Goal: Task Accomplishment & Management: Manage account settings

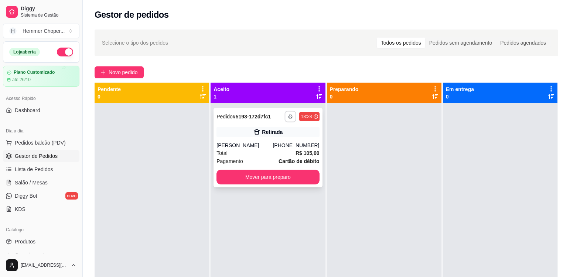
click at [289, 117] on rect "button" at bounding box center [290, 117] width 2 height 1
click at [278, 140] on button "Cozinha" at bounding box center [268, 143] width 54 height 12
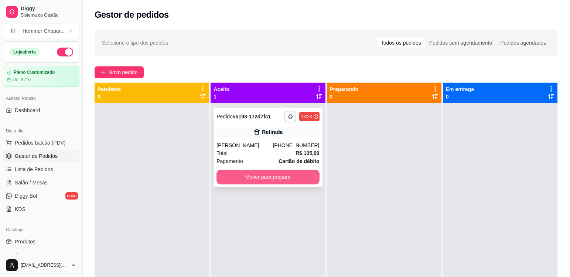
click at [274, 178] on button "Mover para preparo" at bounding box center [267, 177] width 103 height 15
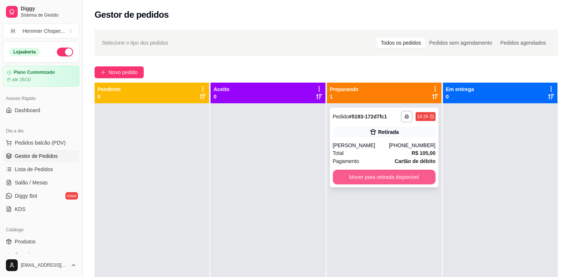
click at [404, 179] on button "Mover para retirada disponível" at bounding box center [384, 177] width 103 height 15
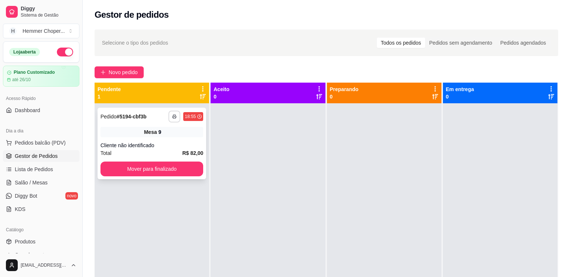
click at [176, 117] on button "button" at bounding box center [174, 117] width 12 height 12
click at [164, 144] on button "Cozinha" at bounding box center [154, 142] width 52 height 11
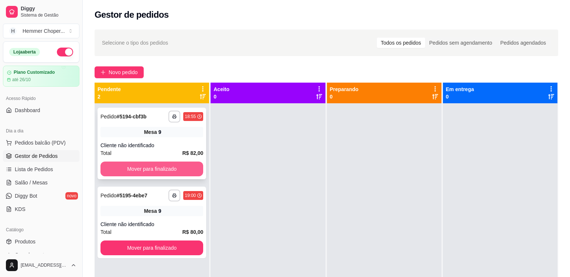
click at [150, 170] on button "Mover para finalizado" at bounding box center [151, 169] width 103 height 15
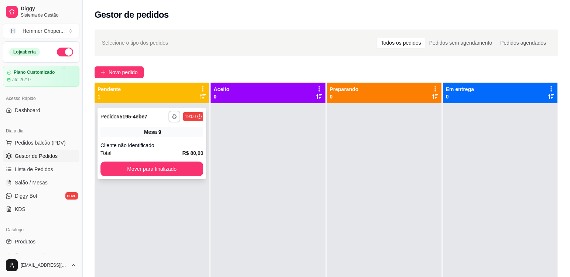
click at [173, 117] on icon "button" at bounding box center [174, 116] width 4 height 4
click at [169, 142] on button "Cozinha" at bounding box center [154, 143] width 54 height 12
click at [188, 140] on div "**********" at bounding box center [151, 144] width 109 height 72
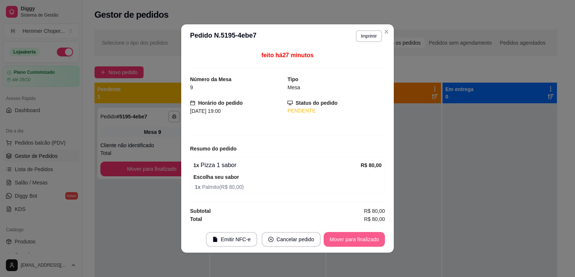
click at [343, 238] on button "Mover para finalizado" at bounding box center [354, 239] width 61 height 15
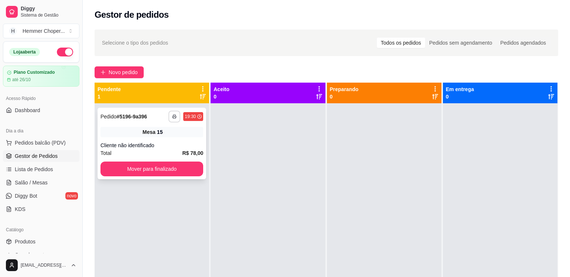
click at [174, 113] on button "button" at bounding box center [174, 117] width 12 height 12
click at [159, 142] on button "Cozinha" at bounding box center [154, 143] width 54 height 12
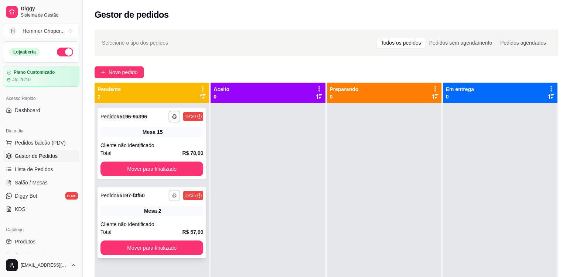
click at [172, 196] on icon "button" at bounding box center [174, 195] width 4 height 4
click at [162, 217] on button "Cozinha" at bounding box center [154, 221] width 52 height 11
click at [174, 165] on button "Mover para finalizado" at bounding box center [151, 169] width 103 height 15
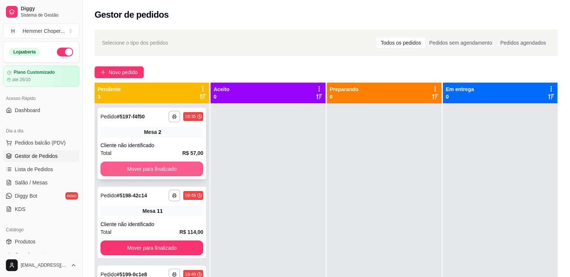
click at [169, 165] on button "Mover para finalizado" at bounding box center [151, 169] width 103 height 15
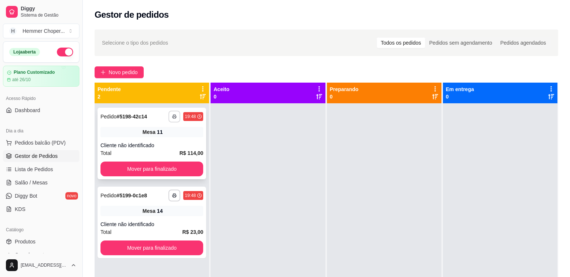
click at [172, 114] on button "button" at bounding box center [174, 117] width 12 height 12
click at [164, 144] on button "Cozinha" at bounding box center [154, 143] width 54 height 12
click at [173, 197] on rect "button" at bounding box center [174, 196] width 2 height 1
click at [170, 219] on button "Cozinha" at bounding box center [154, 222] width 54 height 12
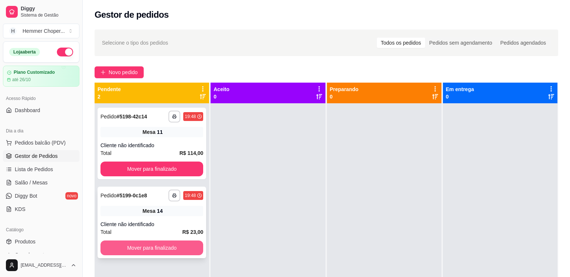
click at [162, 248] on button "Mover para finalizado" at bounding box center [151, 248] width 103 height 15
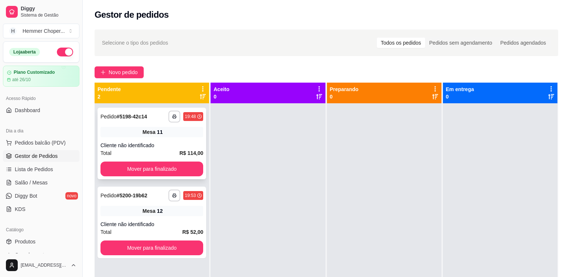
click at [176, 143] on div "Cliente não identificado" at bounding box center [151, 145] width 103 height 7
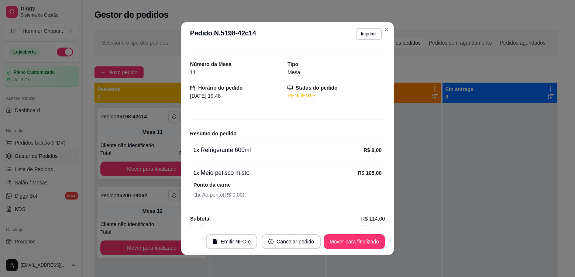
scroll to position [18, 0]
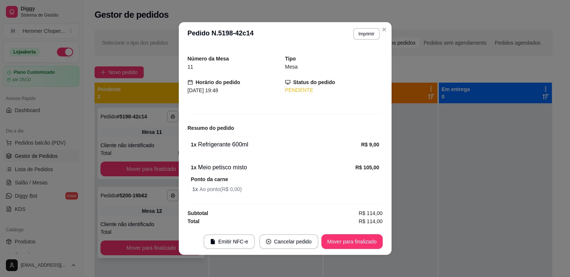
click at [175, 219] on div "**********" at bounding box center [150, 223] width 107 height 72
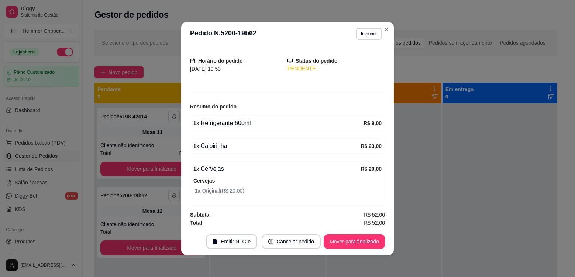
scroll to position [41, 0]
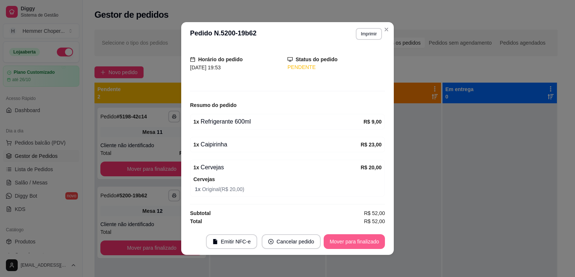
click at [344, 239] on button "Mover para finalizado" at bounding box center [354, 241] width 61 height 15
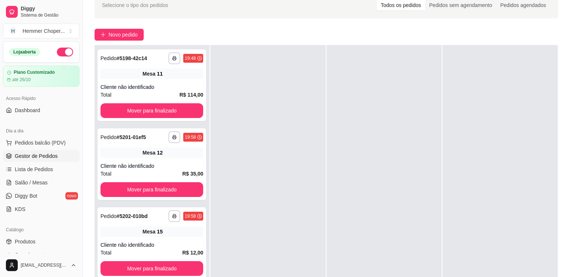
scroll to position [74, 0]
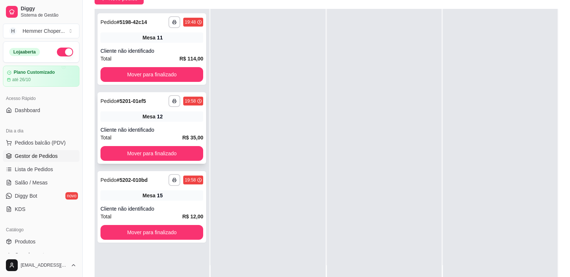
click at [179, 118] on div "Mesa 12" at bounding box center [151, 116] width 103 height 10
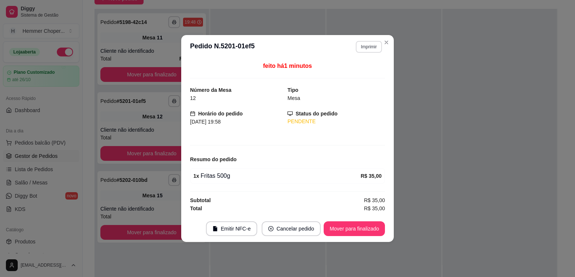
click at [372, 48] on button "Imprimir" at bounding box center [369, 47] width 26 height 12
click at [364, 72] on button "Cozinha" at bounding box center [356, 72] width 52 height 11
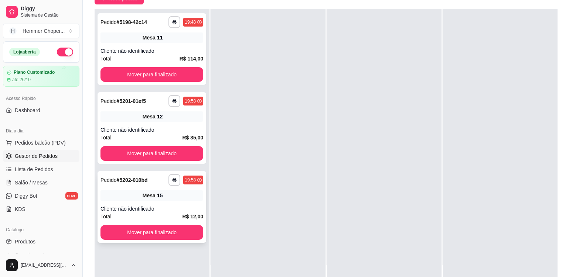
click at [164, 197] on div "Mesa 15" at bounding box center [151, 195] width 103 height 10
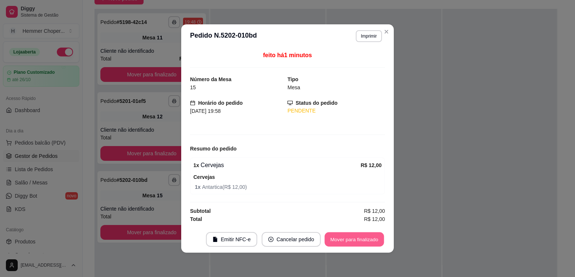
click at [371, 235] on button "Mover para finalizado" at bounding box center [354, 240] width 59 height 14
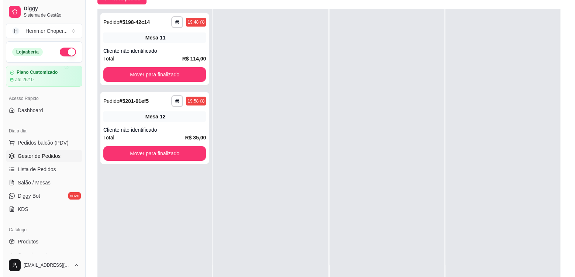
scroll to position [0, 0]
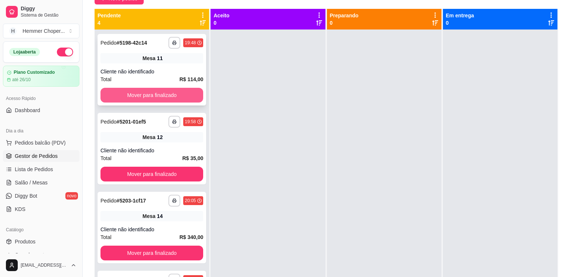
click at [172, 93] on button "Mover para finalizado" at bounding box center [151, 95] width 103 height 15
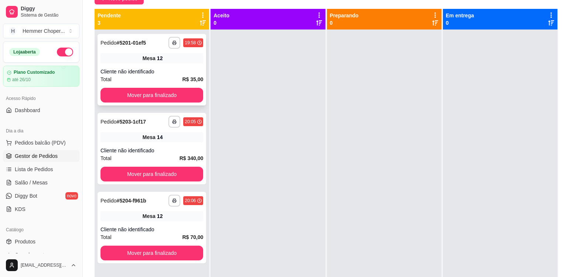
click at [177, 72] on div "Cliente não identificado" at bounding box center [151, 71] width 103 height 7
click at [171, 139] on div "Mesa 14" at bounding box center [151, 137] width 103 height 10
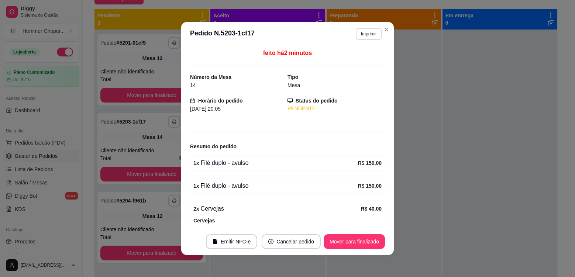
click at [365, 34] on button "Imprimir" at bounding box center [369, 34] width 26 height 12
click at [357, 60] on button "Cozinha" at bounding box center [354, 60] width 54 height 12
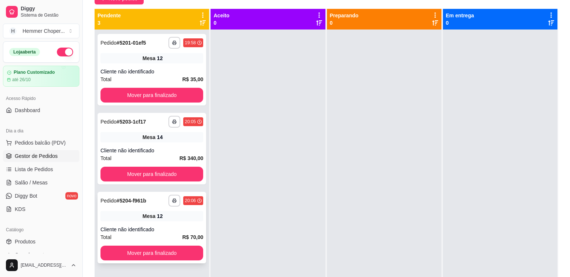
click at [168, 220] on div "Mesa 12" at bounding box center [151, 216] width 103 height 10
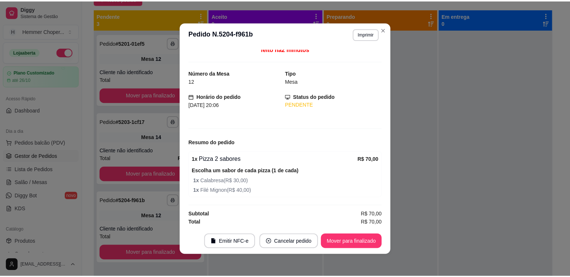
scroll to position [5, 0]
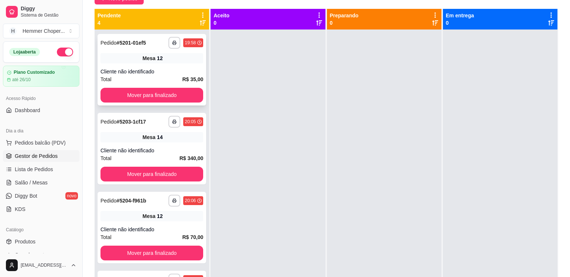
click at [166, 82] on div "Total R$ 35,00" at bounding box center [151, 79] width 103 height 8
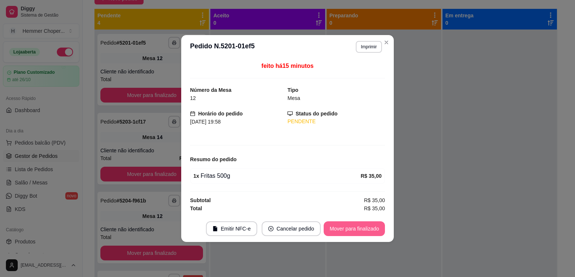
click at [346, 228] on button "Mover para finalizado" at bounding box center [354, 228] width 61 height 15
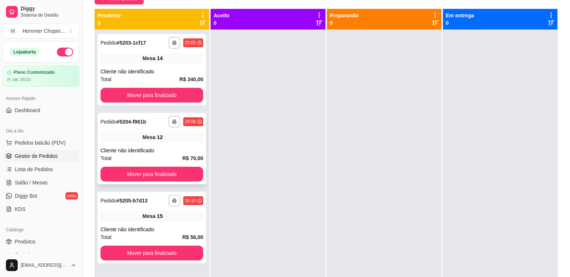
click at [186, 140] on div "Mesa 12" at bounding box center [151, 137] width 103 height 10
click at [163, 211] on div "**********" at bounding box center [151, 228] width 109 height 72
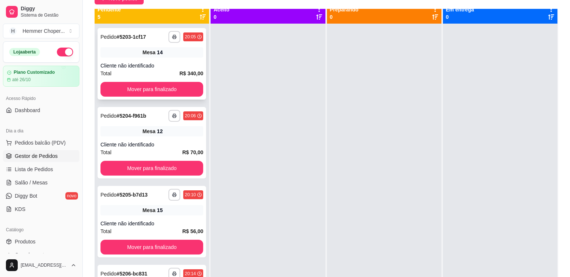
scroll to position [0, 0]
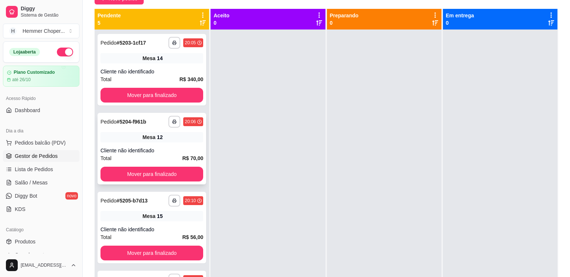
click at [173, 142] on div "Mesa 12" at bounding box center [151, 137] width 103 height 10
click at [166, 215] on div "Mesa 15" at bounding box center [151, 216] width 103 height 10
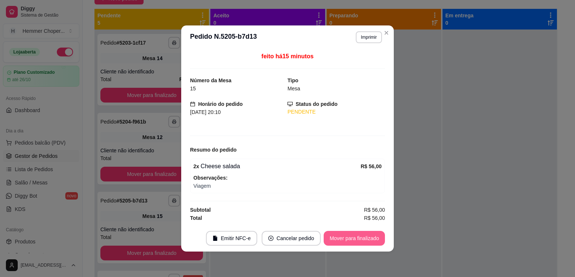
click at [377, 241] on button "Mover para finalizado" at bounding box center [354, 238] width 61 height 15
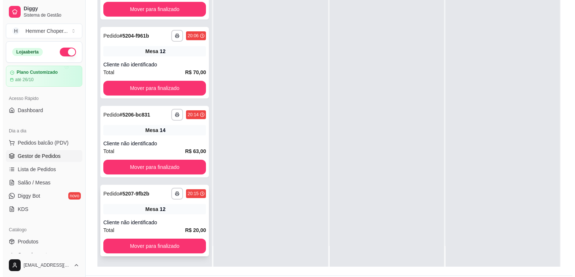
scroll to position [111, 0]
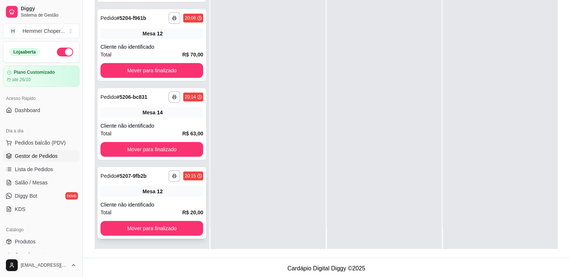
click at [179, 200] on div "**********" at bounding box center [151, 203] width 109 height 72
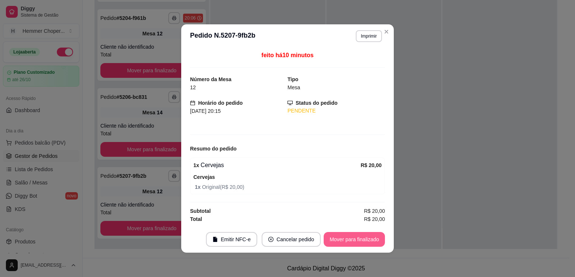
click at [337, 238] on button "Mover para finalizado" at bounding box center [354, 239] width 61 height 15
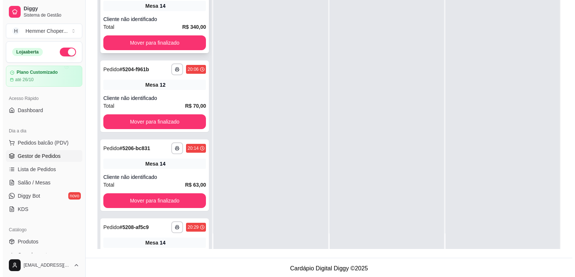
scroll to position [0, 0]
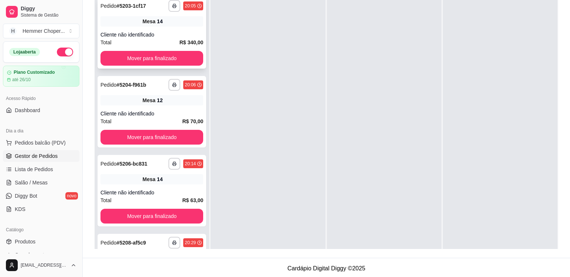
click at [177, 29] on div "**********" at bounding box center [151, 33] width 109 height 72
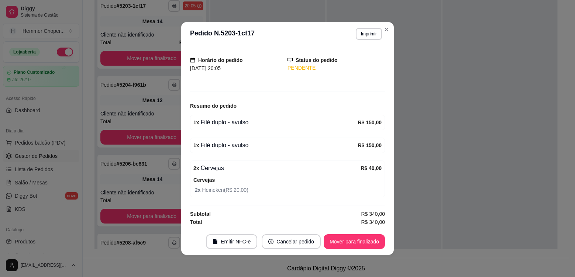
scroll to position [41, 0]
click at [368, 238] on button "Mover para finalizado" at bounding box center [354, 242] width 59 height 14
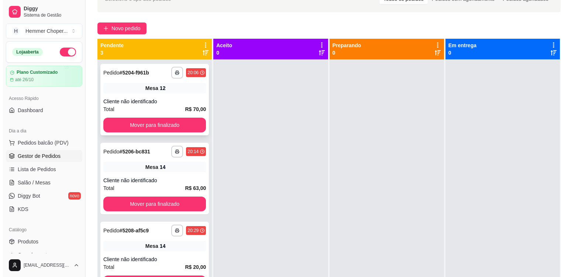
scroll to position [37, 0]
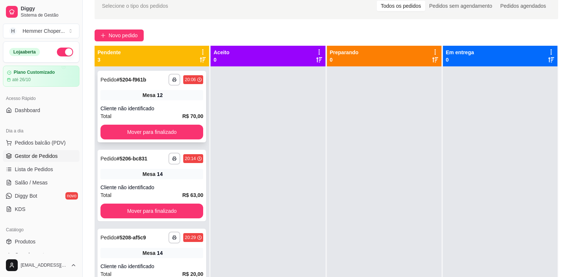
click at [175, 102] on div "**********" at bounding box center [151, 107] width 109 height 72
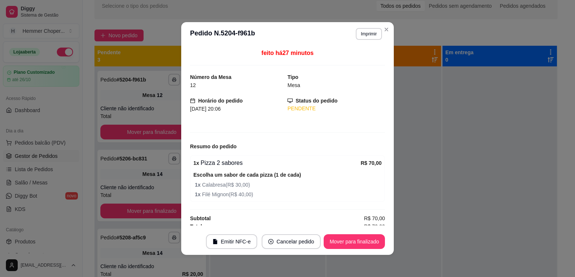
scroll to position [5, 0]
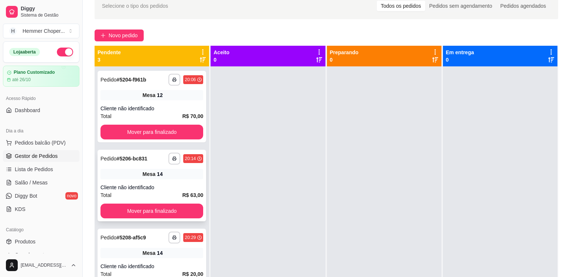
click at [176, 189] on div "Cliente não identificado" at bounding box center [151, 187] width 103 height 7
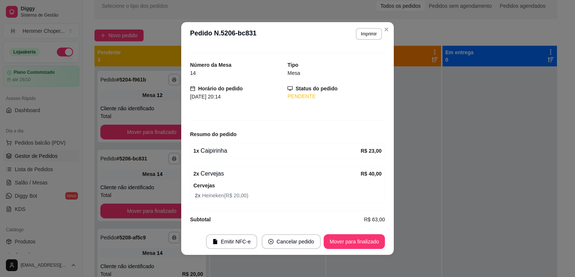
scroll to position [18, 0]
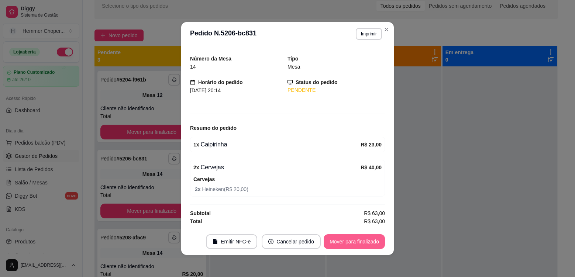
click at [336, 237] on button "Mover para finalizado" at bounding box center [354, 241] width 61 height 15
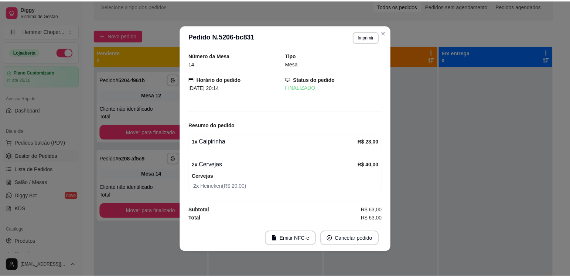
scroll to position [0, 0]
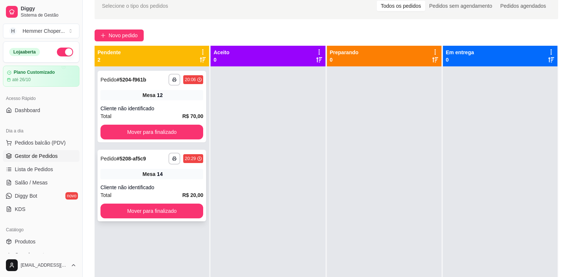
click at [170, 192] on div "Total R$ 20,00" at bounding box center [151, 195] width 103 height 8
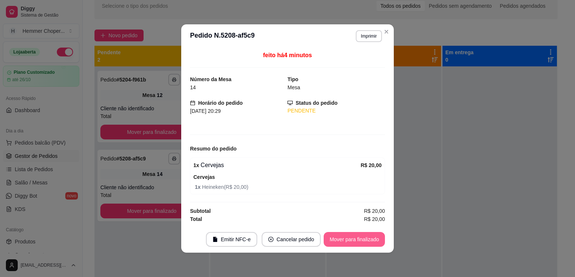
click at [368, 235] on button "Mover para finalizado" at bounding box center [354, 239] width 61 height 15
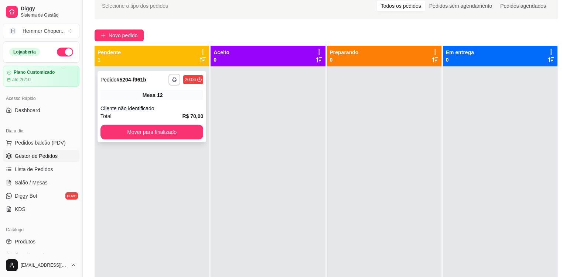
click at [137, 98] on div "Mesa 12" at bounding box center [151, 95] width 103 height 10
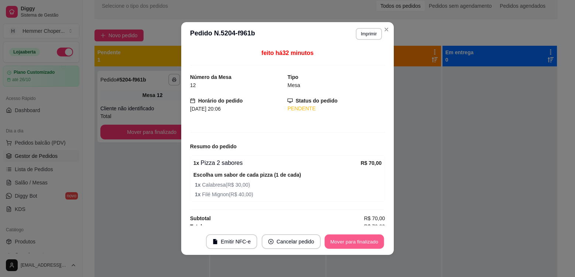
click at [337, 242] on button "Mover para finalizado" at bounding box center [354, 242] width 59 height 14
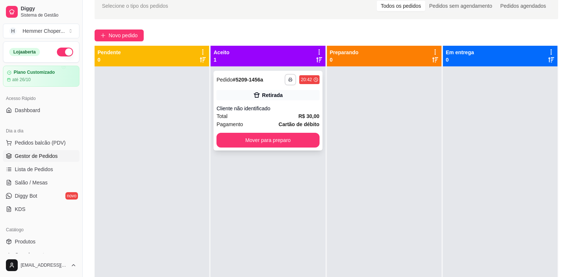
click at [288, 78] on icon "button" at bounding box center [290, 80] width 4 height 4
click at [284, 106] on button "Cozinha" at bounding box center [268, 105] width 52 height 11
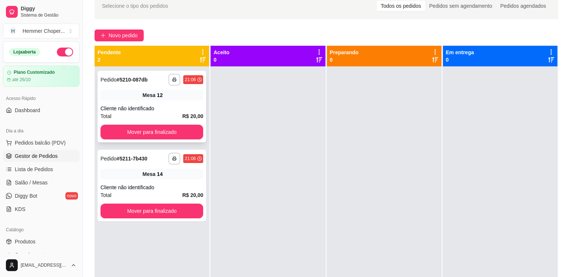
click at [169, 108] on div "Cliente não identificado" at bounding box center [151, 108] width 103 height 7
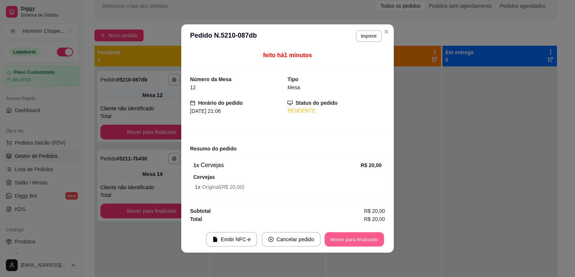
click at [362, 237] on button "Mover para finalizado" at bounding box center [354, 240] width 59 height 14
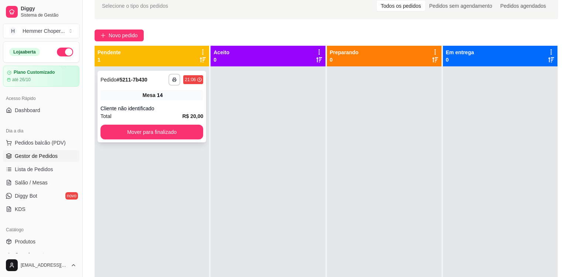
click at [178, 103] on div "**********" at bounding box center [151, 107] width 109 height 72
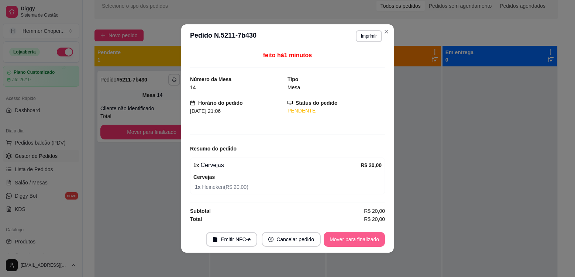
click at [363, 242] on button "Mover para finalizado" at bounding box center [354, 239] width 61 height 15
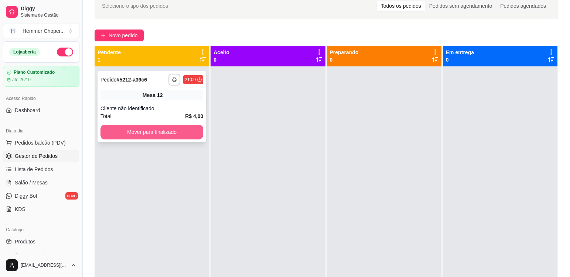
click at [148, 130] on button "Mover para finalizado" at bounding box center [151, 132] width 103 height 15
